Goal: Find specific page/section: Find specific page/section

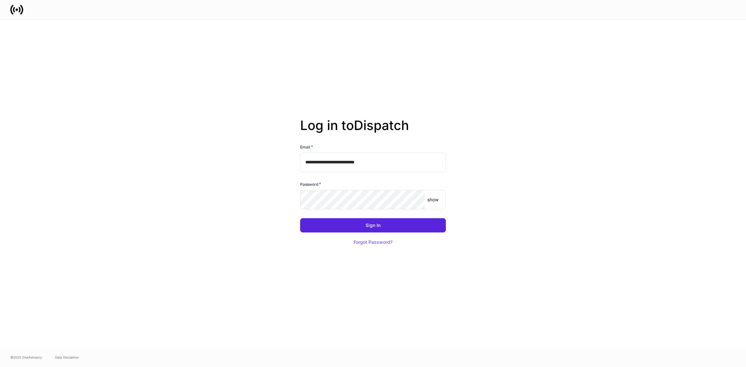
click at [340, 189] on div "Password *" at bounding box center [373, 185] width 146 height 9
click at [300, 218] on button "Sign In" at bounding box center [373, 225] width 146 height 14
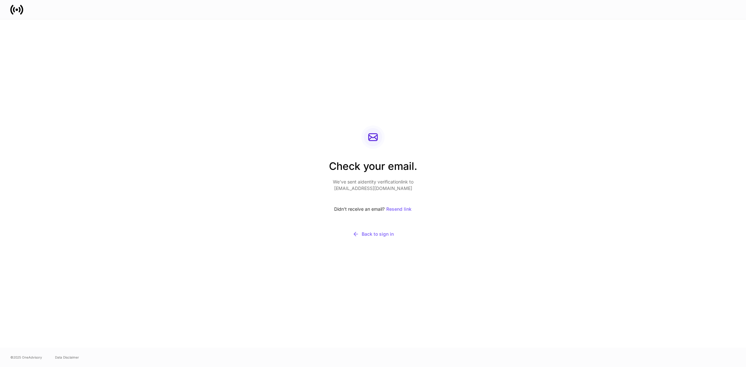
drag, startPoint x: 412, startPoint y: 188, endPoint x: 336, endPoint y: 189, distance: 76.5
click at [336, 189] on p "We’ve sent a identity verification link to [EMAIL_ADDRESS][DOMAIN_NAME]" at bounding box center [373, 184] width 88 height 13
copy p "[EMAIL_ADDRESS][DOMAIN_NAME]"
click at [405, 209] on div "Resend link" at bounding box center [398, 209] width 25 height 5
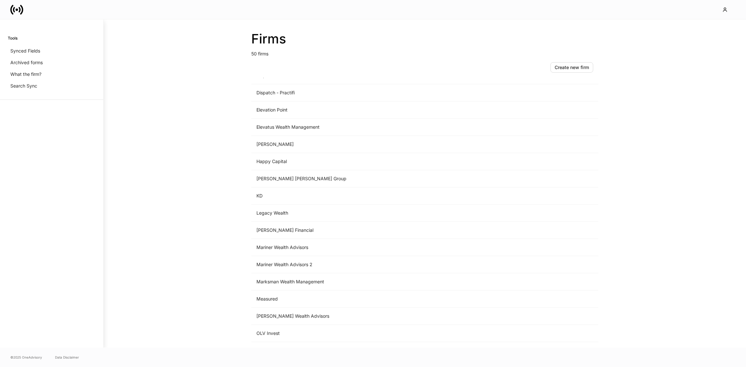
scroll to position [374, 0]
click at [402, 245] on td "Mariner Wealth Advisors" at bounding box center [371, 246] width 240 height 17
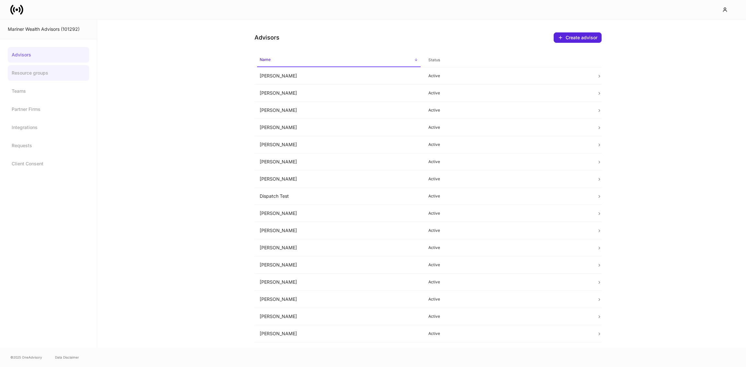
click at [68, 75] on link "Resource groups" at bounding box center [48, 73] width 81 height 16
